Goal: Check status

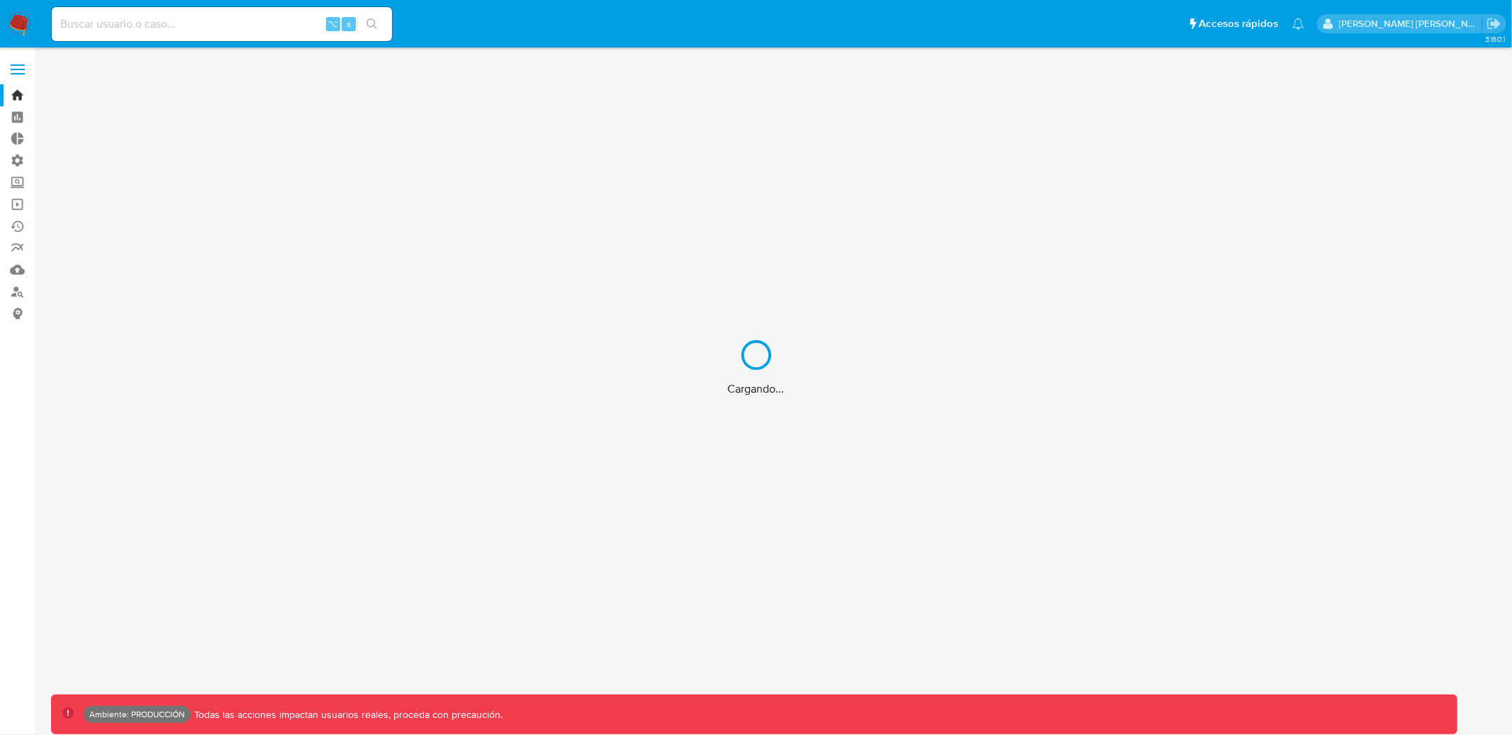
click at [252, 30] on div "Cargando..." at bounding box center [756, 367] width 1512 height 735
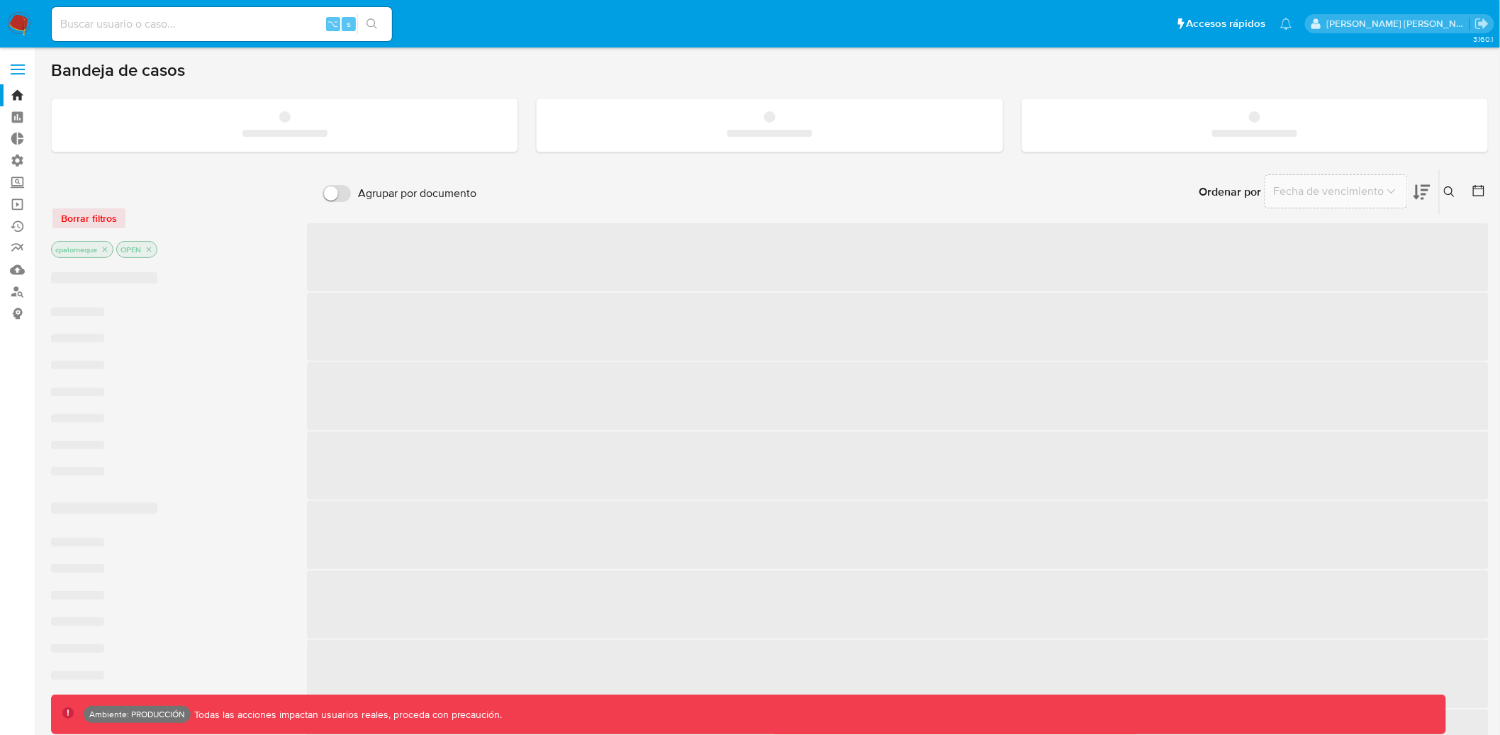
click at [252, 25] on input at bounding box center [222, 24] width 340 height 18
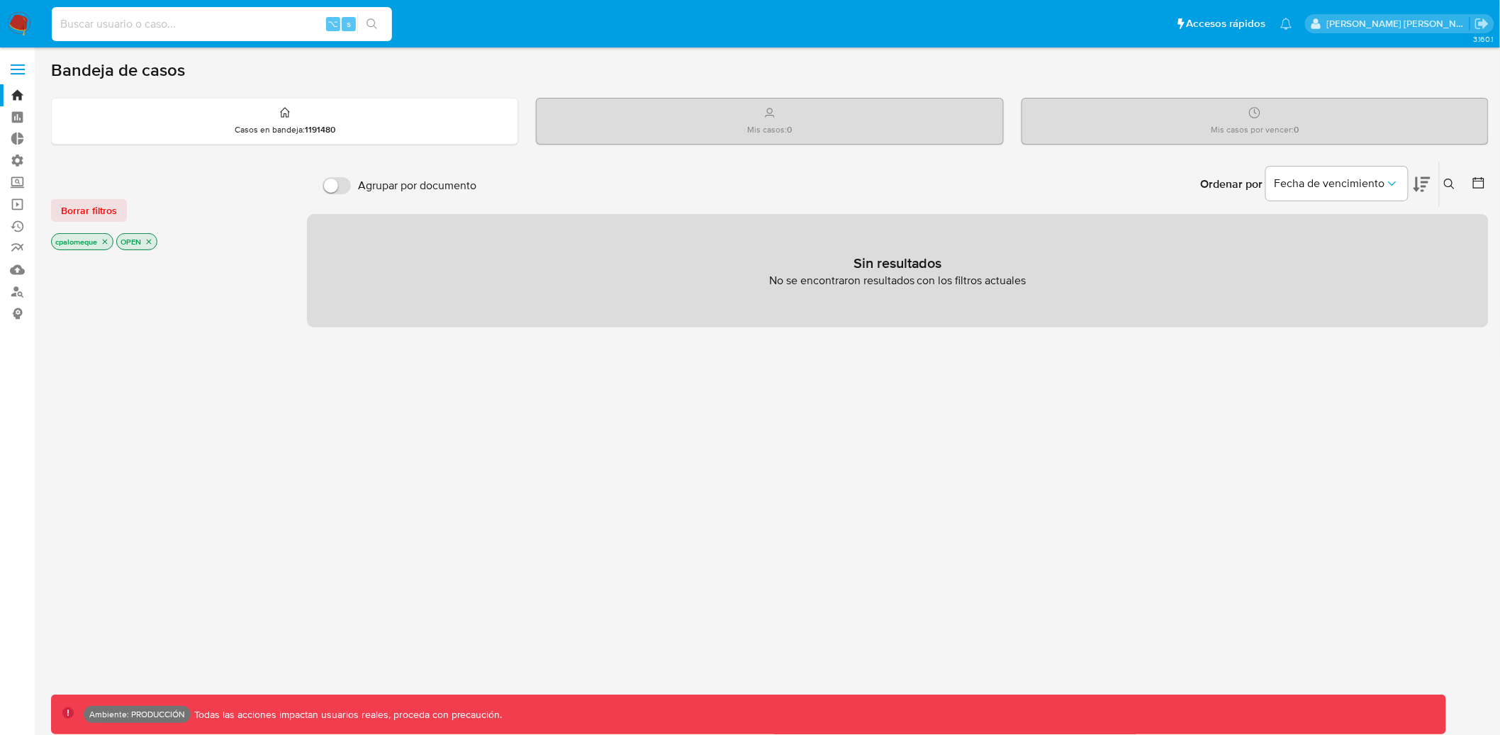
paste input "166803203"
type input "166803203"
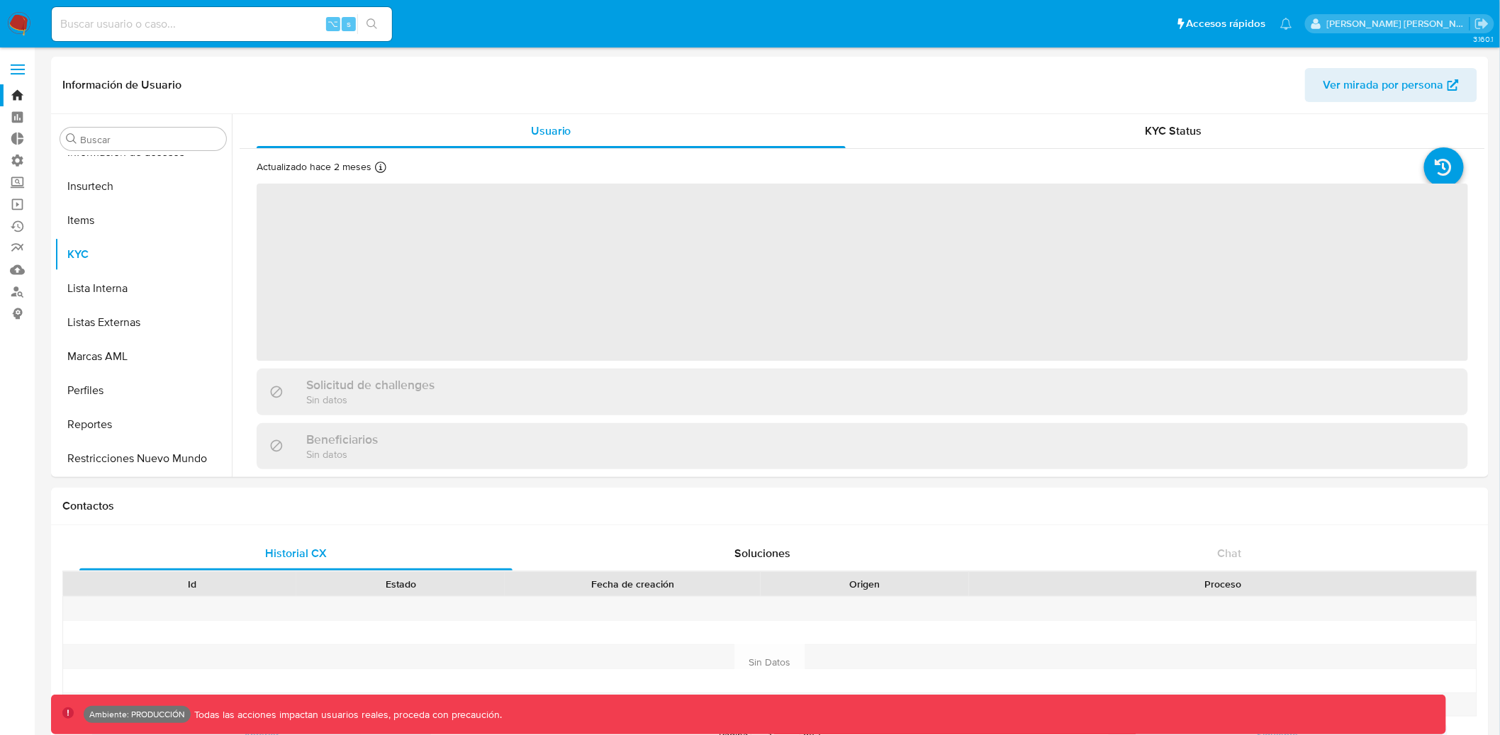
scroll to position [700, 0]
select select "10"
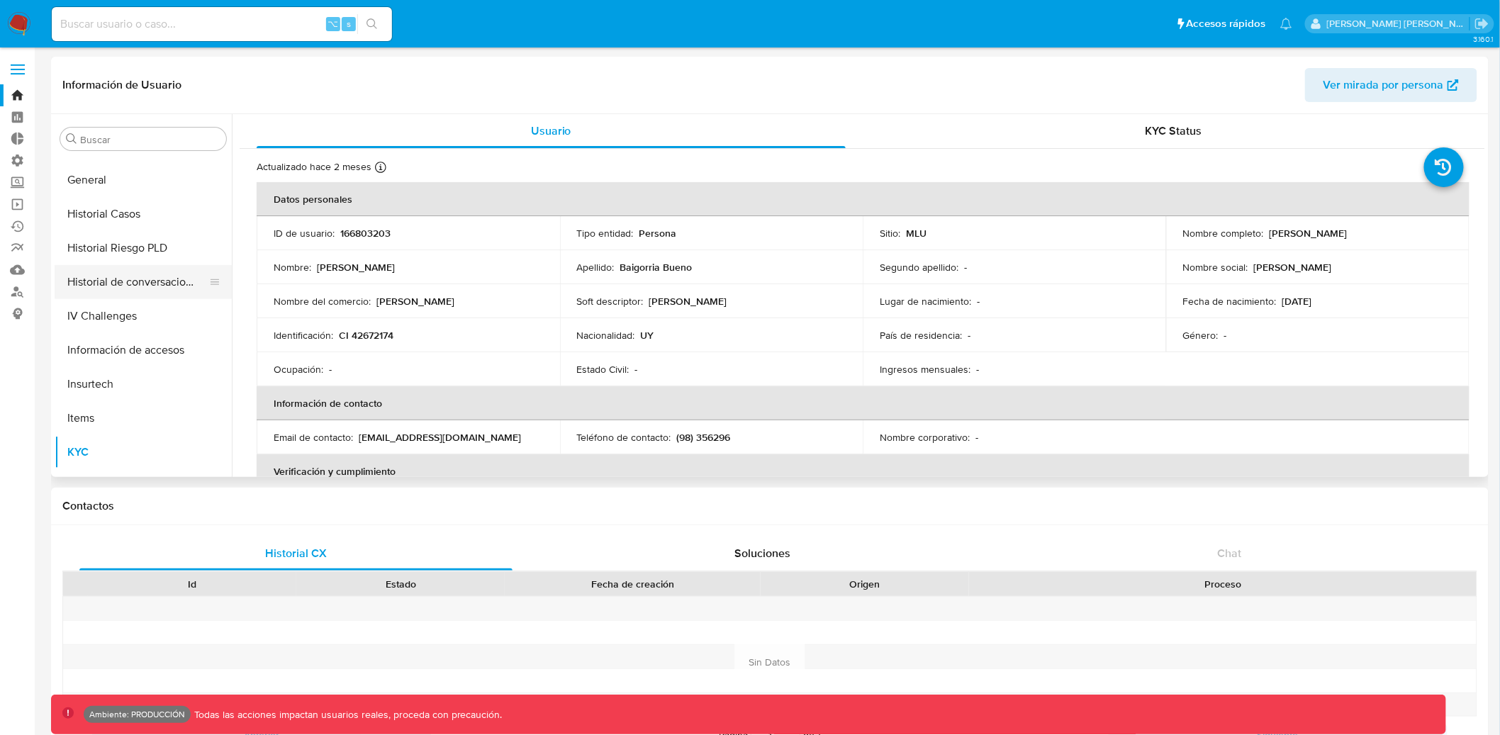
scroll to position [468, 0]
click at [113, 183] on button "General" at bounding box center [138, 181] width 166 height 34
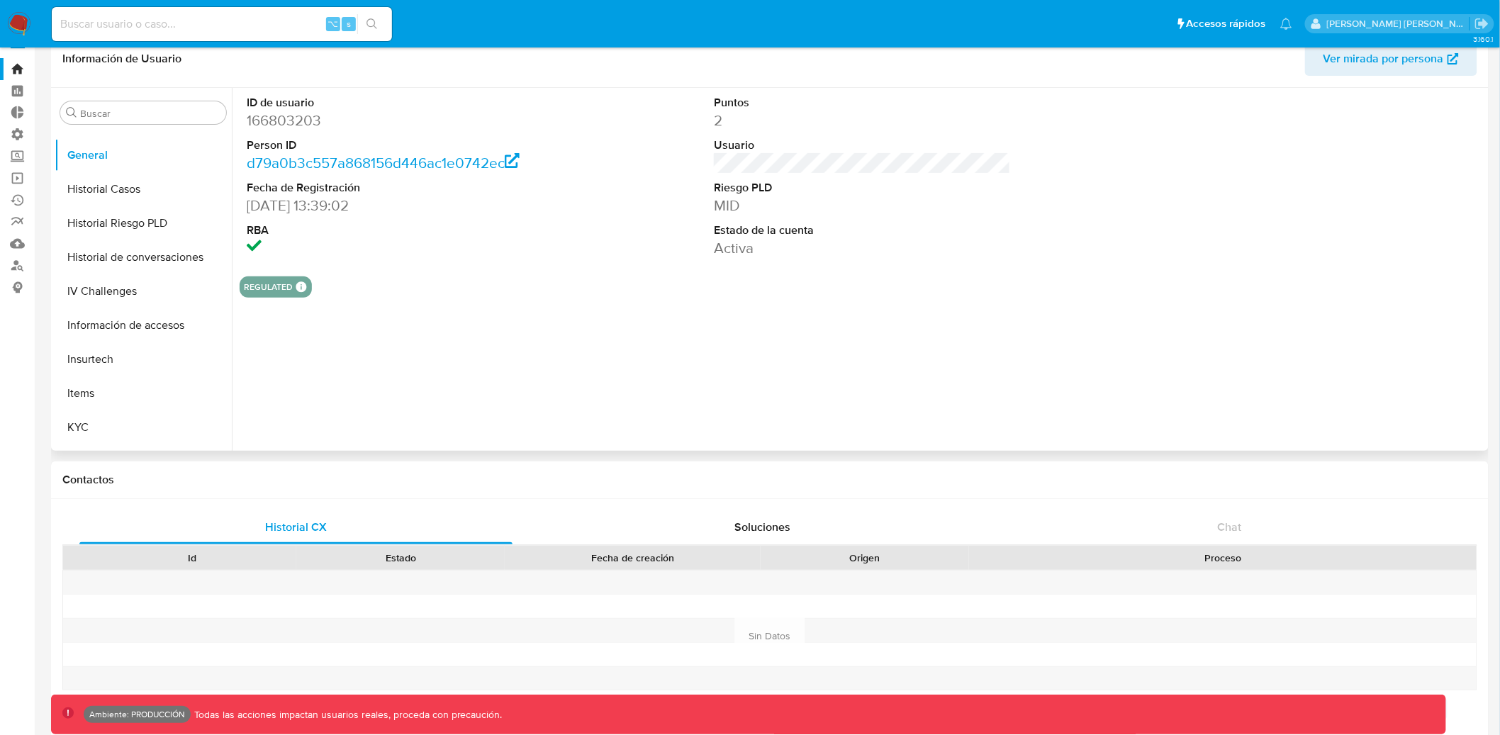
scroll to position [27, 0]
